Goal: Communication & Community: Connect with others

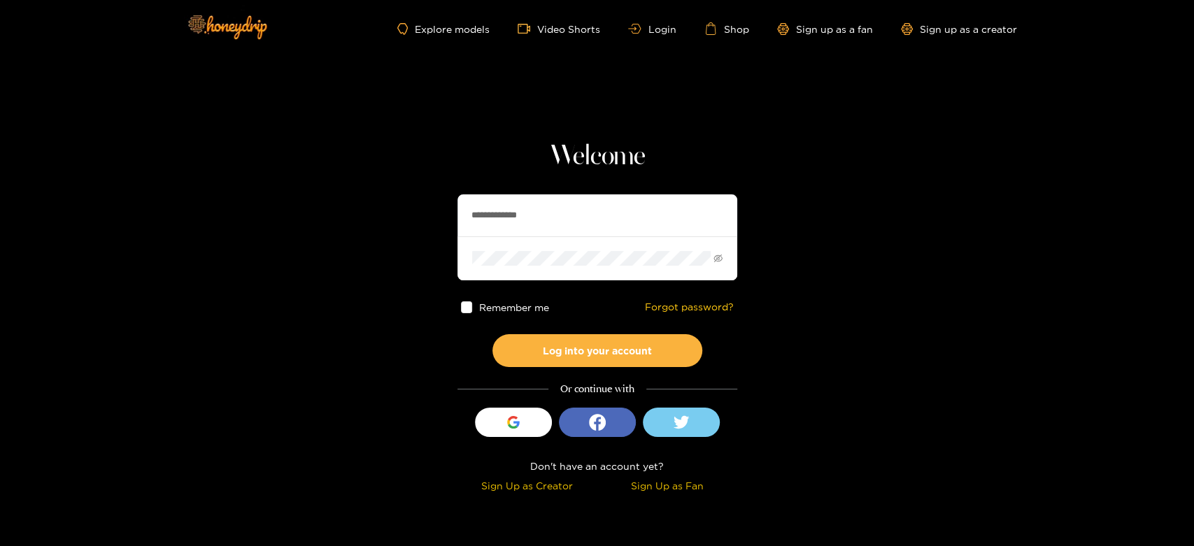
drag, startPoint x: 572, startPoint y: 208, endPoint x: 386, endPoint y: 192, distance: 186.7
click at [386, 192] on section "**********" at bounding box center [597, 248] width 1194 height 497
paste input "text"
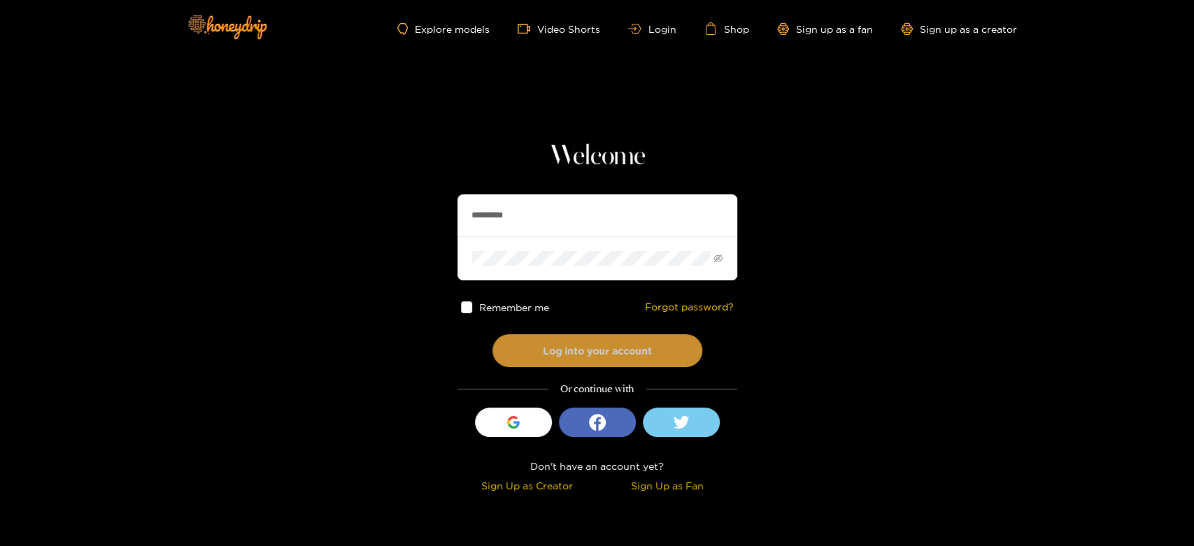
type input "*********"
click at [568, 345] on button "Log into your account" at bounding box center [597, 350] width 210 height 33
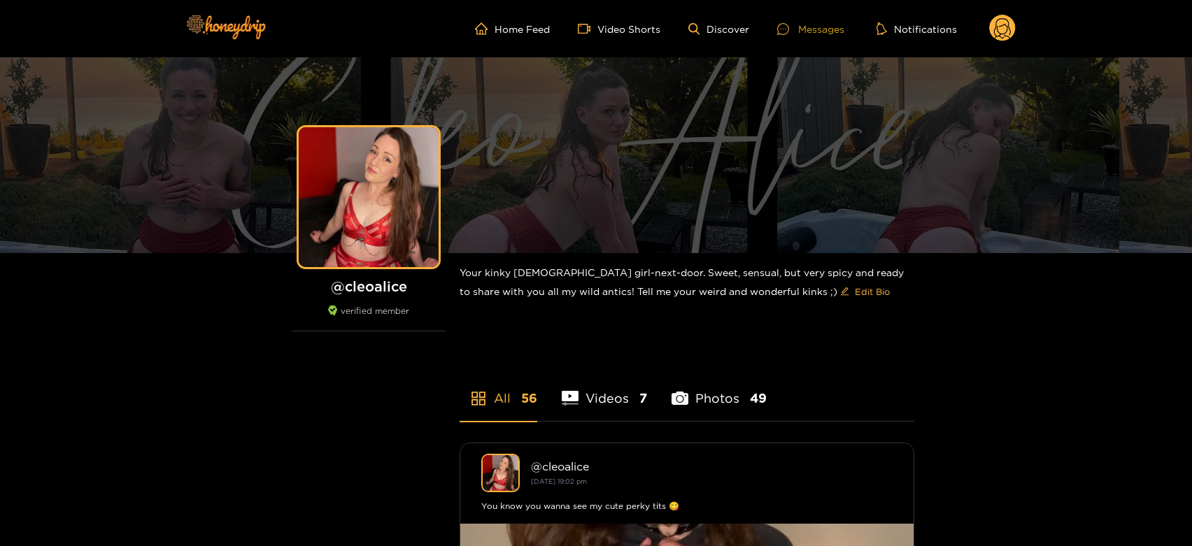
click at [833, 27] on div "Messages" at bounding box center [810, 29] width 67 height 16
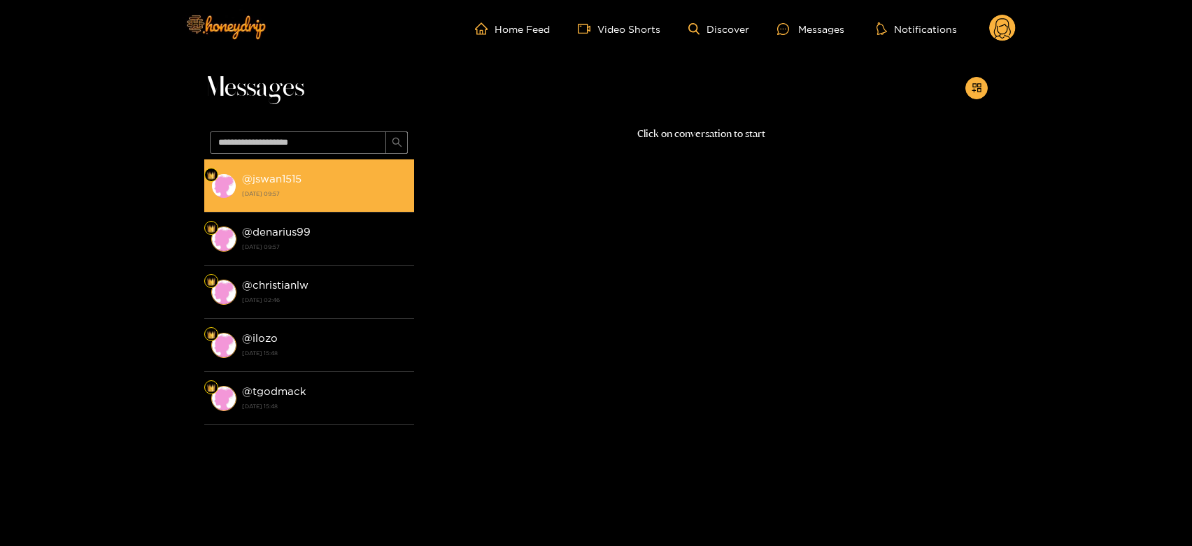
click at [320, 201] on li "@ jswan1515 [DATE] 09:57" at bounding box center [309, 185] width 210 height 53
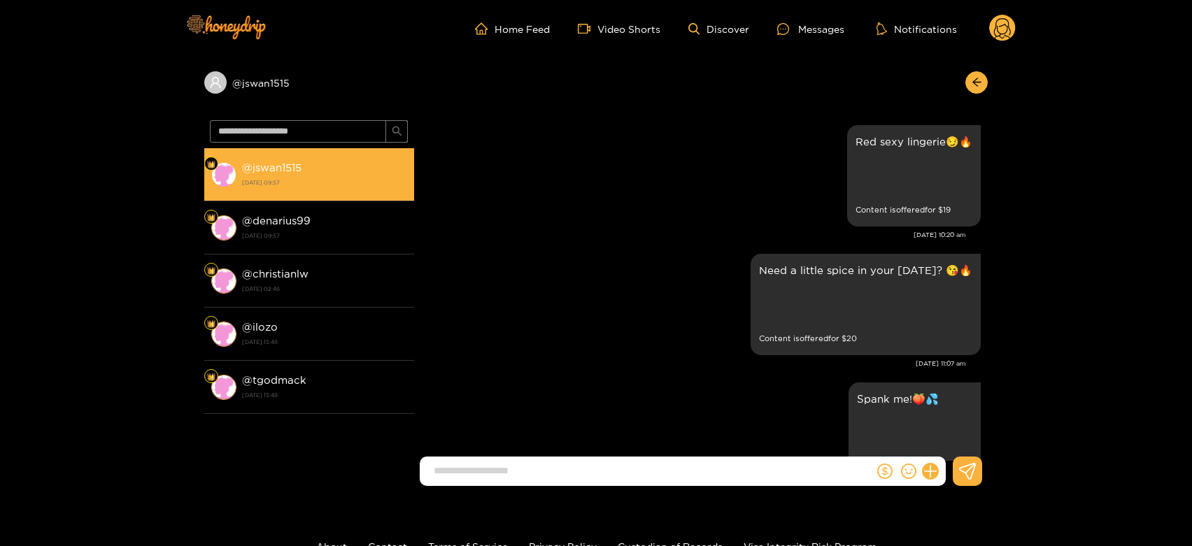
scroll to position [3062, 0]
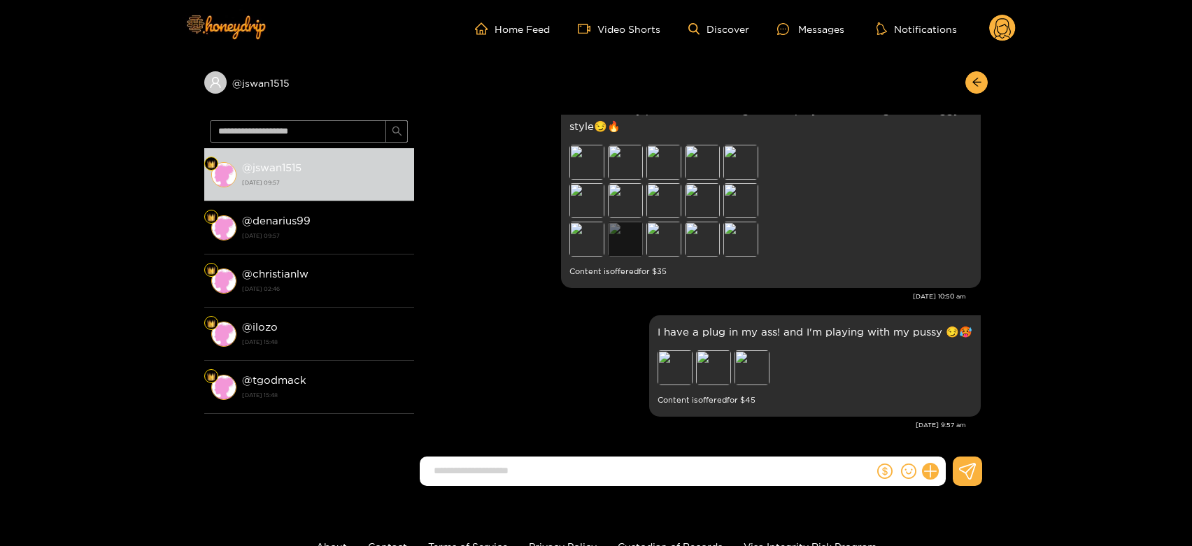
click at [632, 246] on div "Preview" at bounding box center [625, 239] width 35 height 35
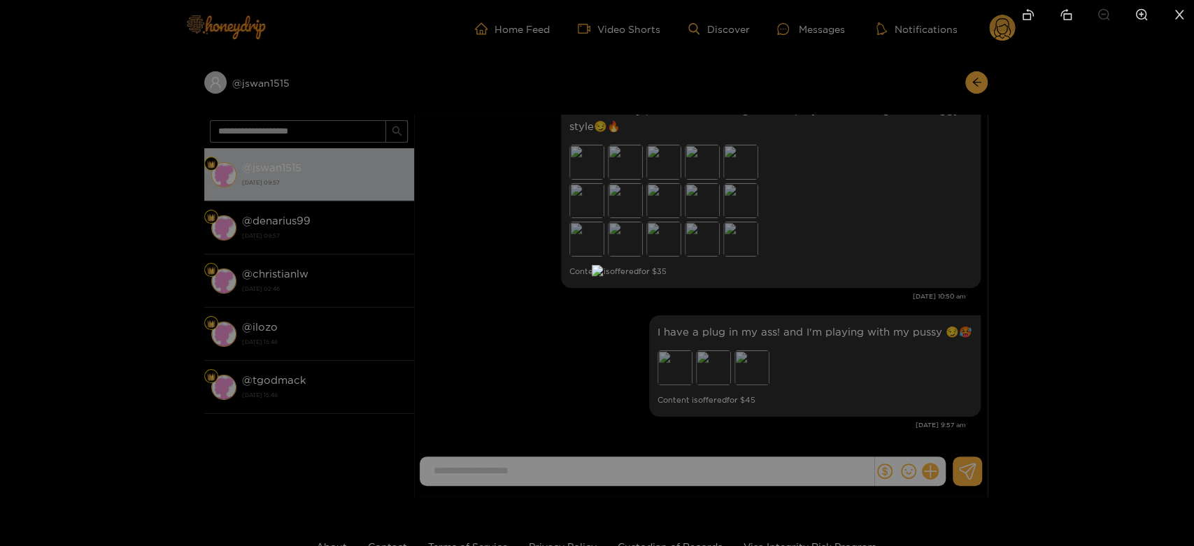
click at [890, 309] on div at bounding box center [597, 273] width 1194 height 546
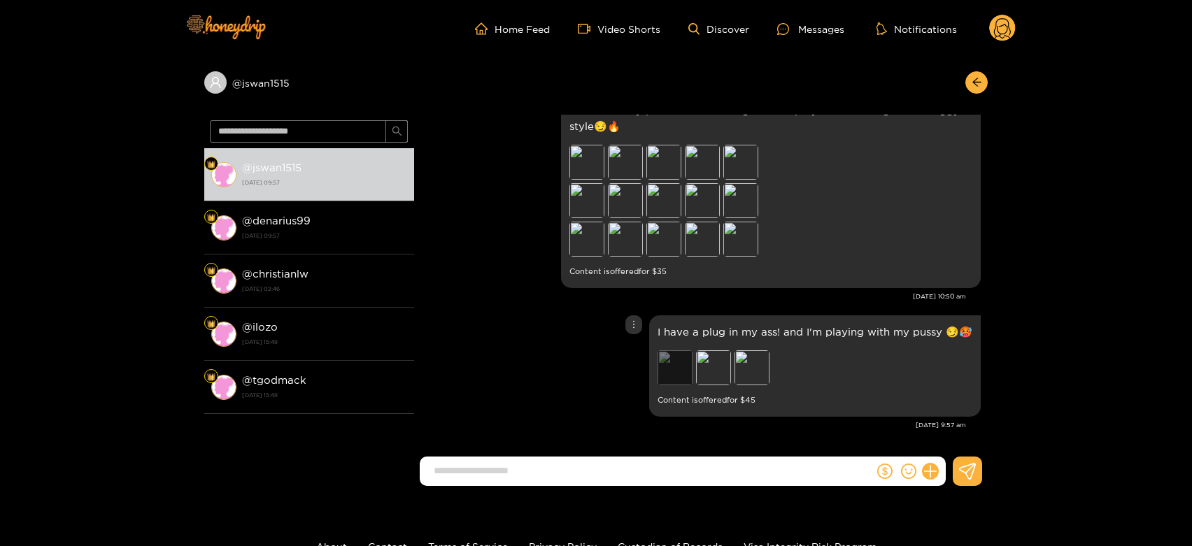
click at [676, 365] on div "Preview" at bounding box center [674, 367] width 35 height 35
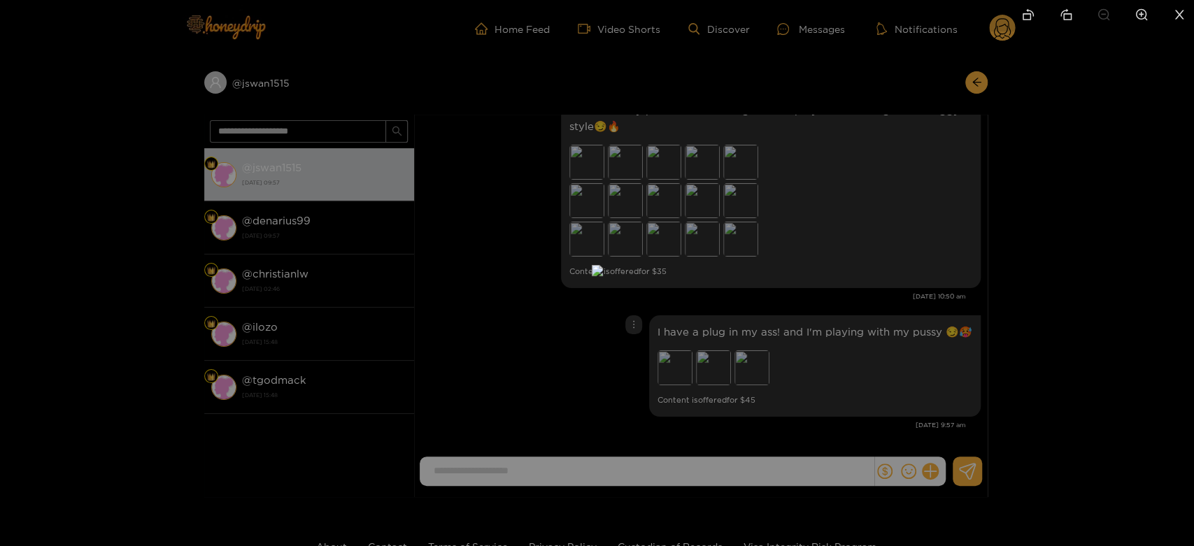
click at [1076, 303] on div at bounding box center [597, 273] width 1194 height 546
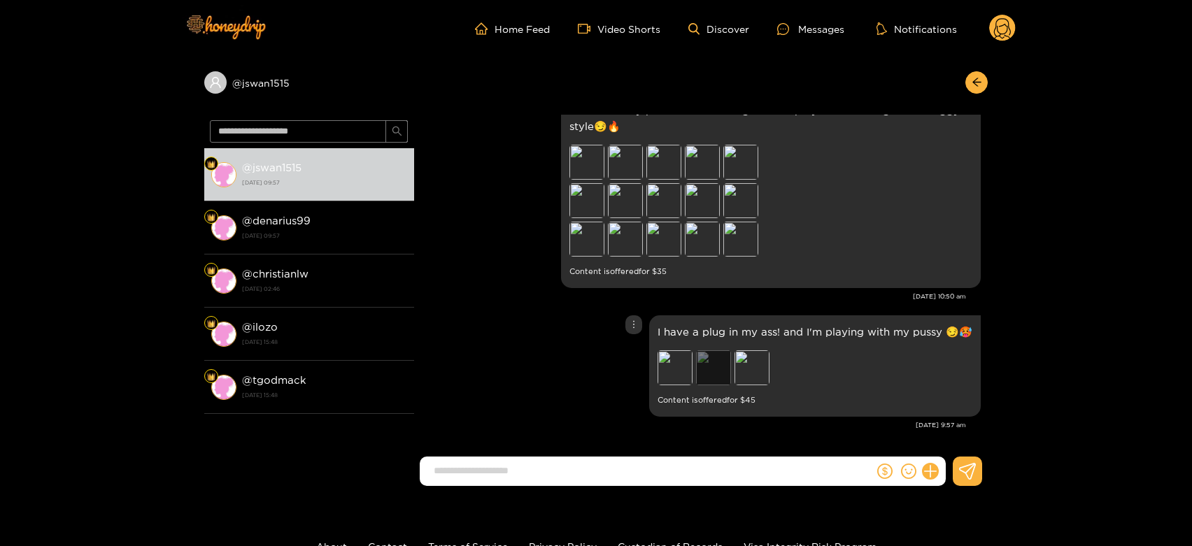
click at [717, 372] on div "Preview" at bounding box center [713, 367] width 35 height 35
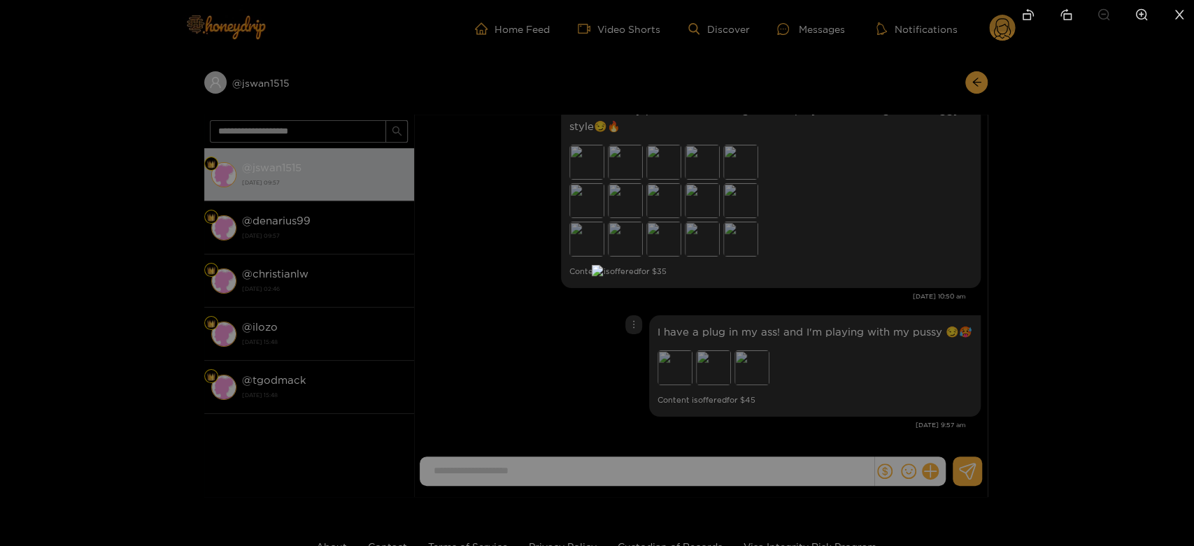
click at [1092, 311] on div at bounding box center [597, 273] width 1194 height 546
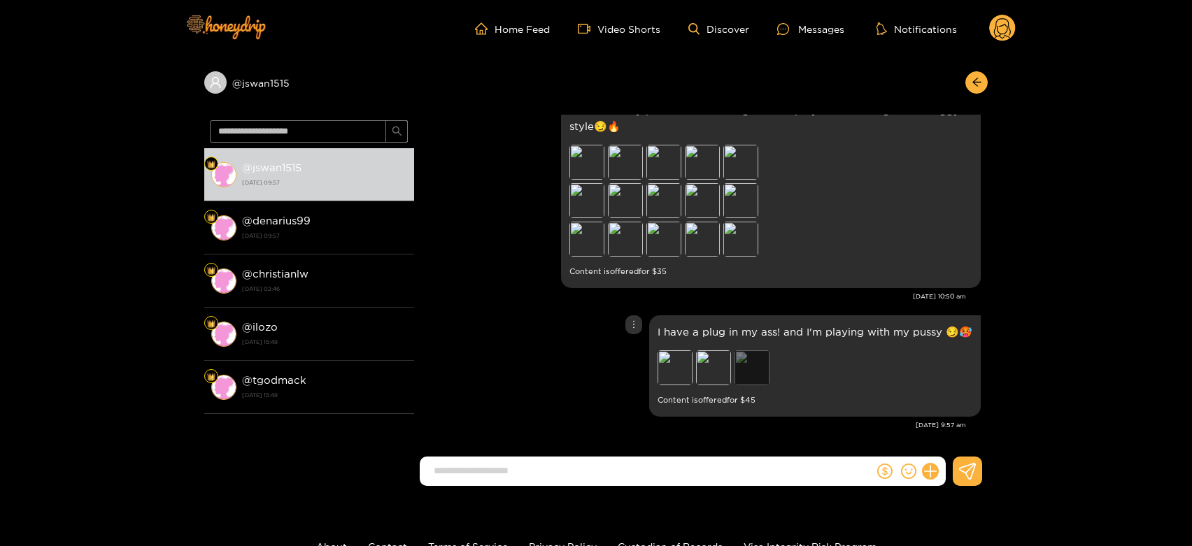
click at [766, 359] on div "Preview" at bounding box center [751, 367] width 35 height 35
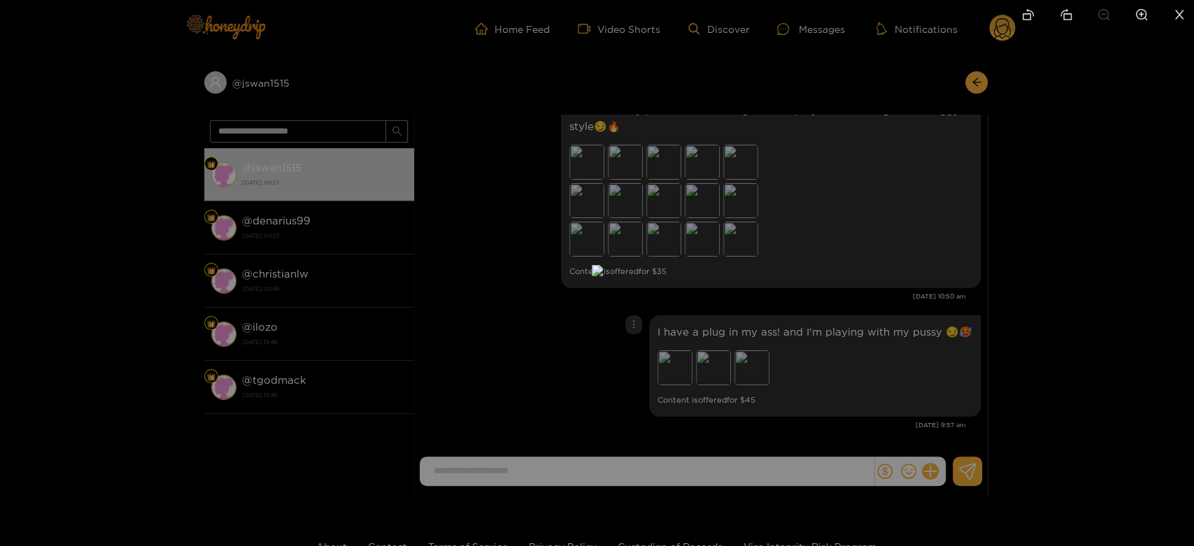
click at [1169, 334] on div at bounding box center [597, 273] width 1194 height 546
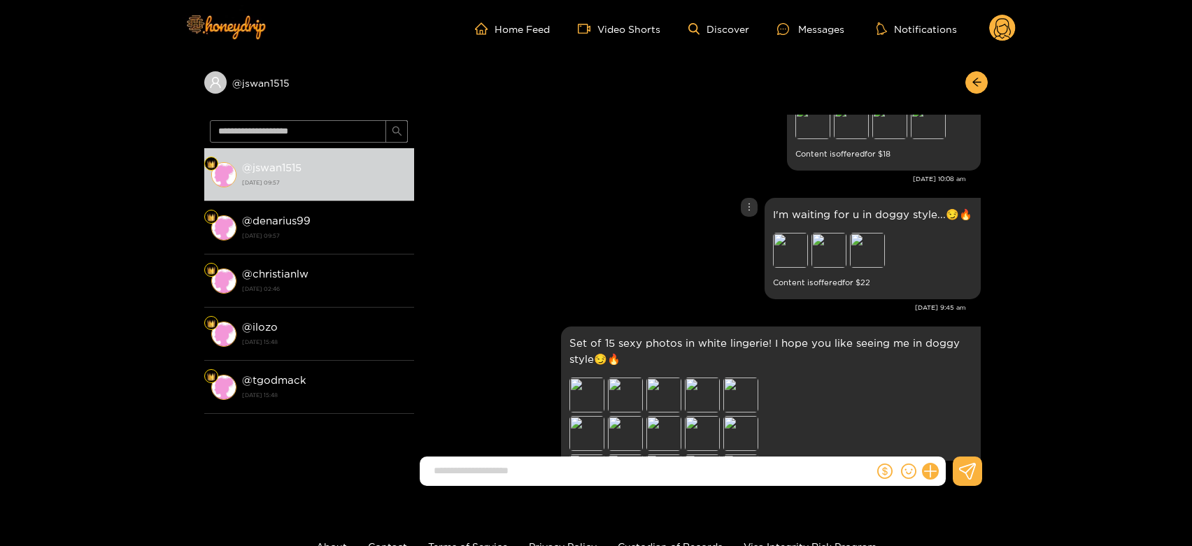
scroll to position [2906, 0]
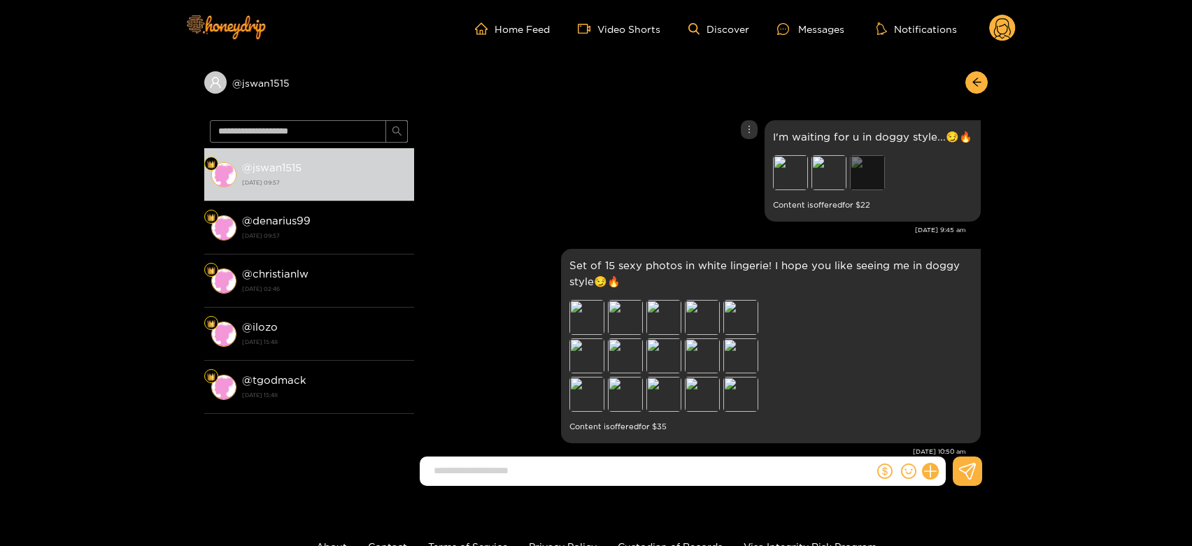
click at [874, 174] on div "Preview" at bounding box center [867, 172] width 35 height 35
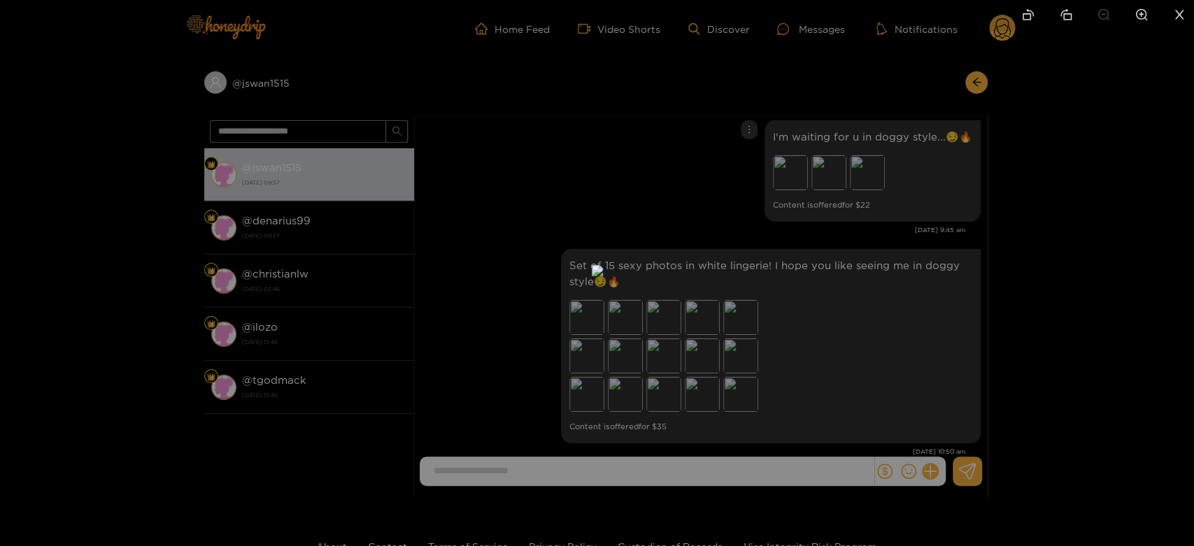
click at [1090, 227] on div at bounding box center [597, 273] width 1194 height 546
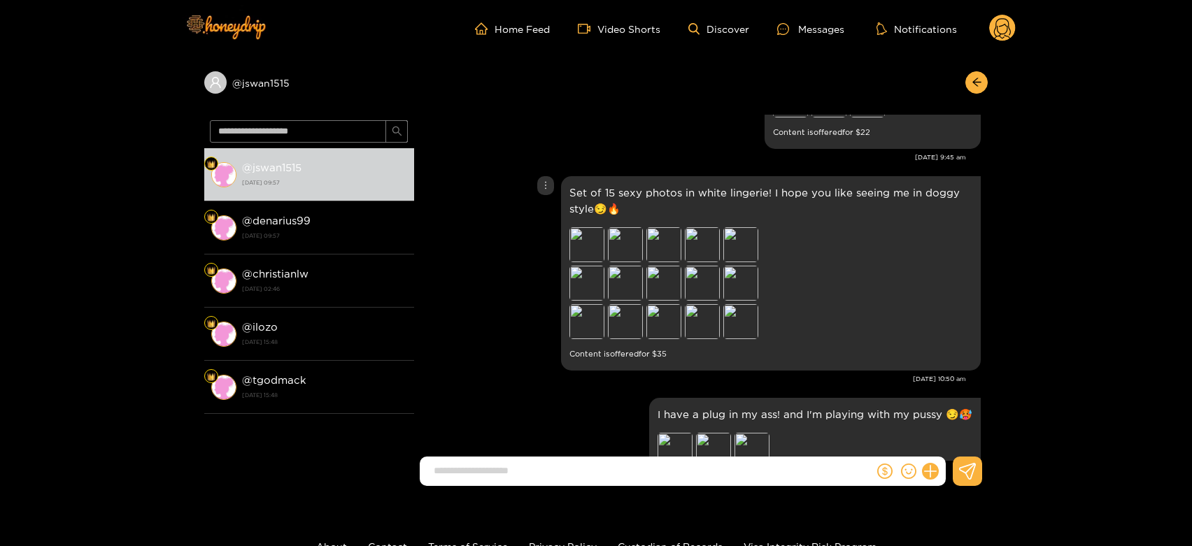
scroll to position [3062, 0]
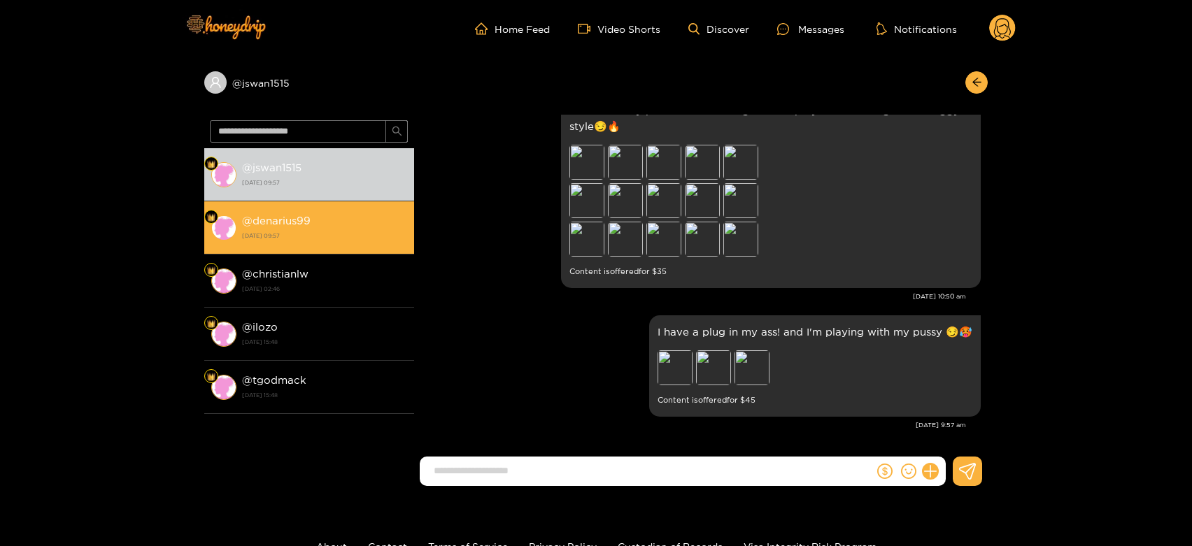
click at [313, 230] on strong "[DATE] 09:57" at bounding box center [324, 235] width 165 height 13
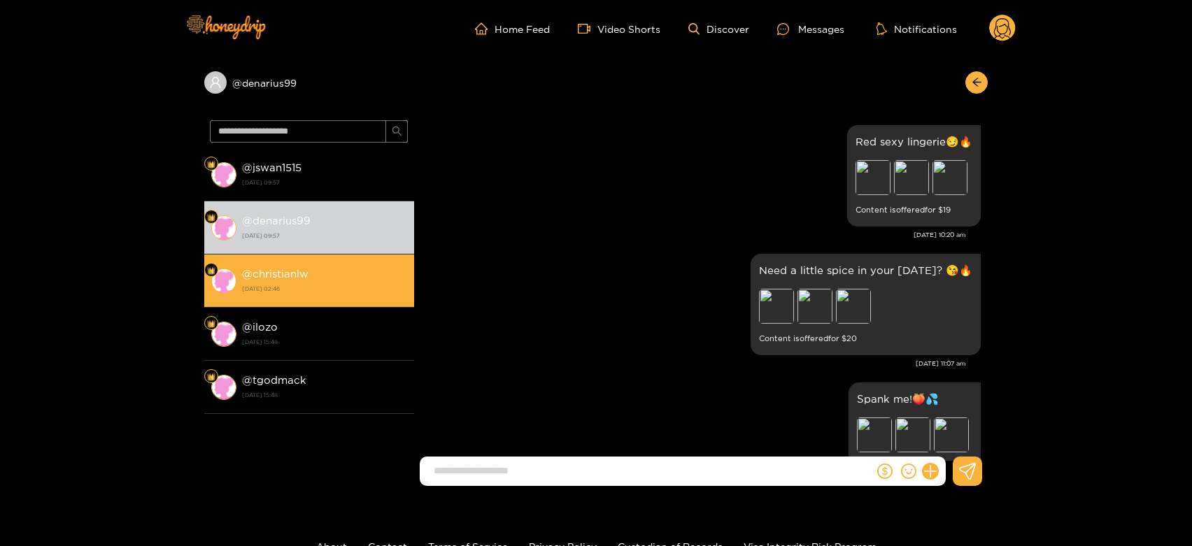
click at [308, 268] on strong "@ christianlw" at bounding box center [275, 274] width 66 height 12
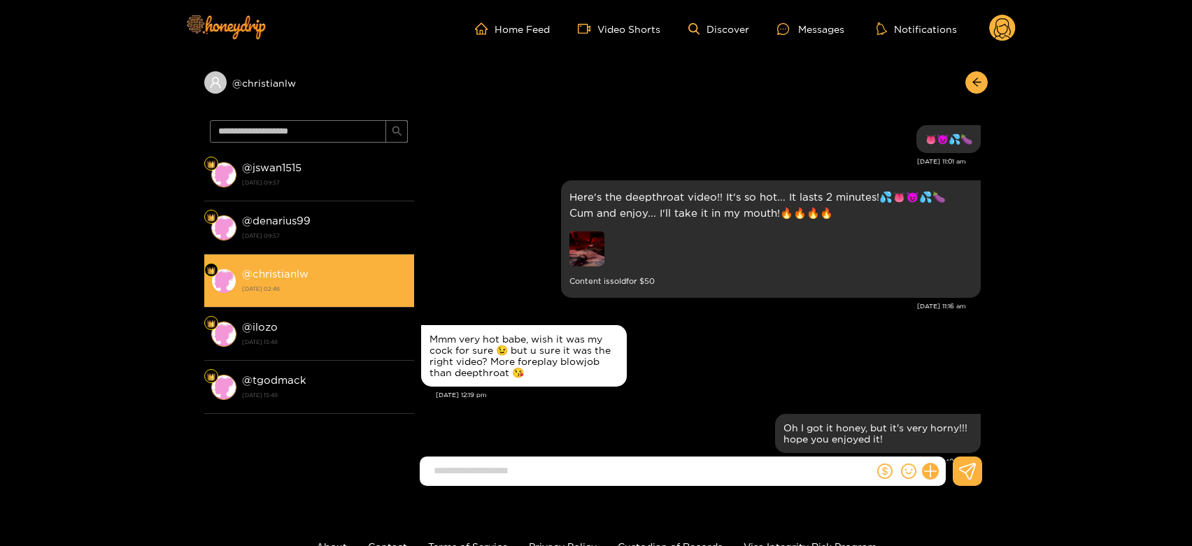
scroll to position [2034, 0]
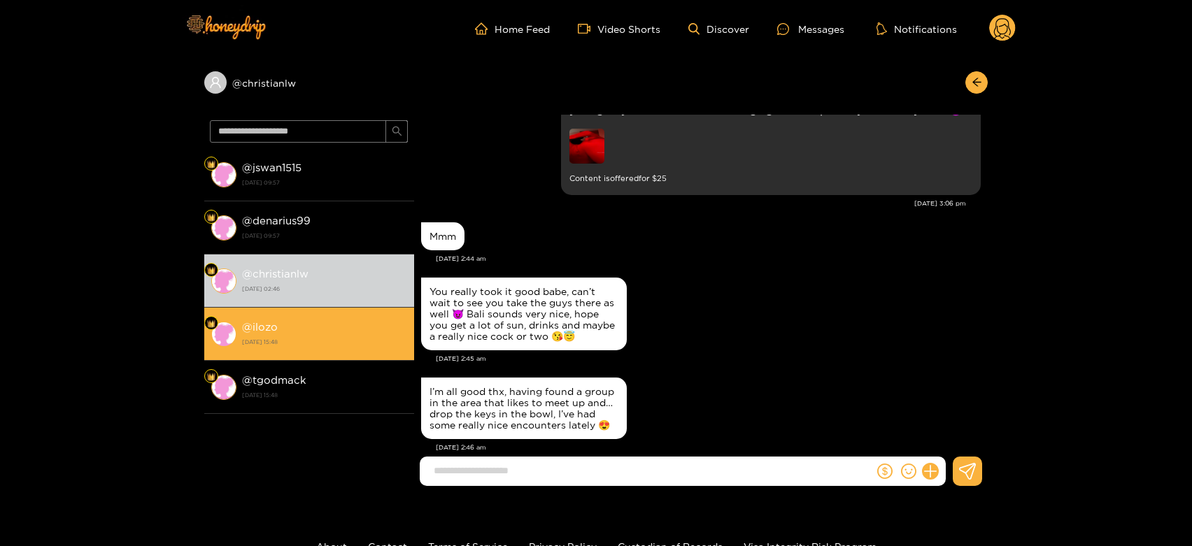
click at [341, 325] on div "@ ilozo [DATE] 15:48" at bounding box center [324, 333] width 165 height 31
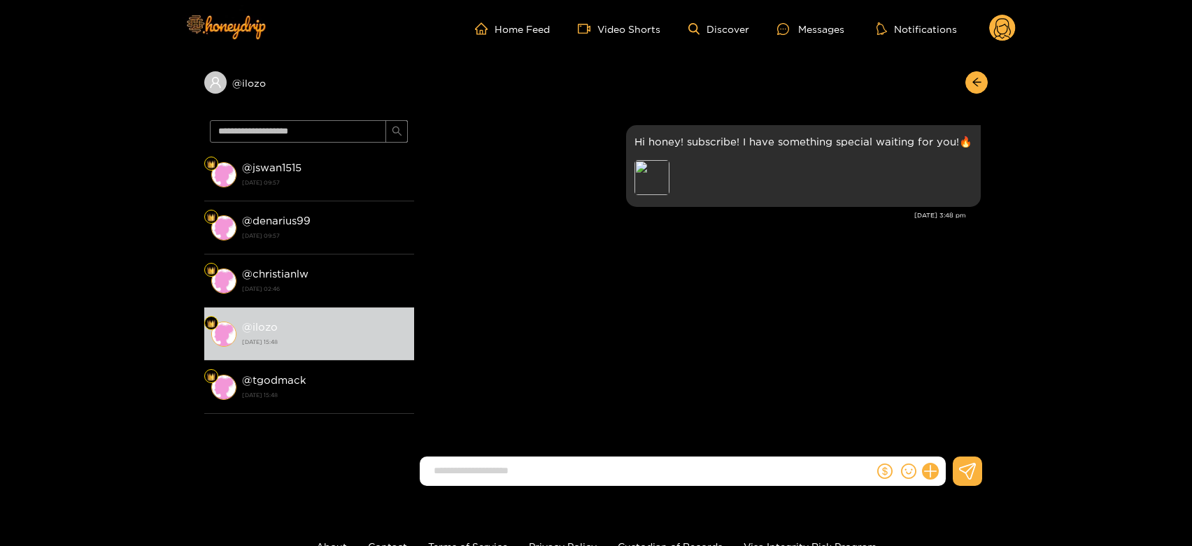
click at [997, 22] on circle at bounding box center [1002, 28] width 27 height 27
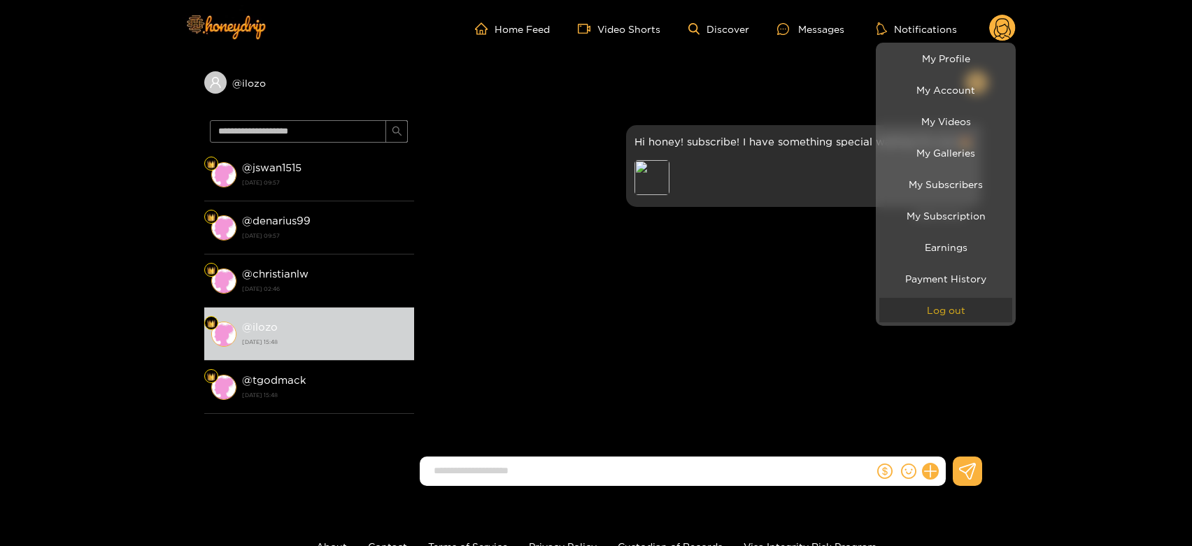
click at [973, 300] on button "Log out" at bounding box center [945, 310] width 133 height 24
